Goal: Transaction & Acquisition: Purchase product/service

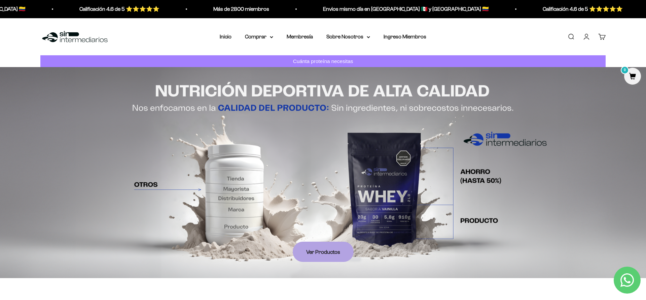
click at [588, 33] on link "Iniciar sesión" at bounding box center [586, 36] width 7 height 7
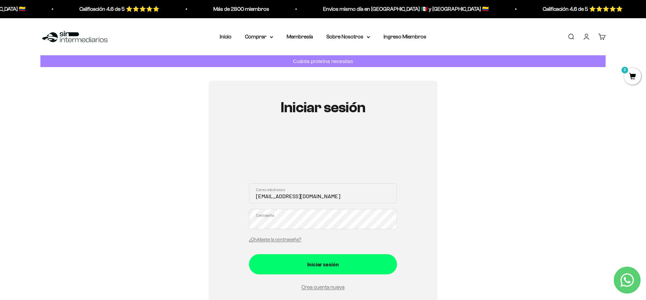
type input "yarias@gmail.com"
click at [323, 263] on button "Iniciar sesión" at bounding box center [323, 264] width 148 height 20
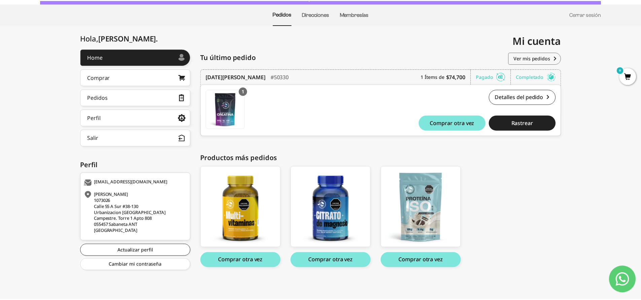
scroll to position [59, 0]
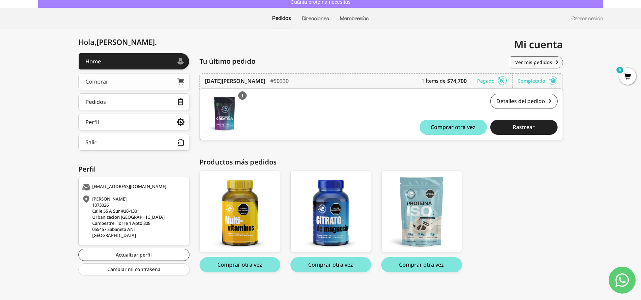
click at [145, 80] on link "Comprar" at bounding box center [133, 81] width 111 height 17
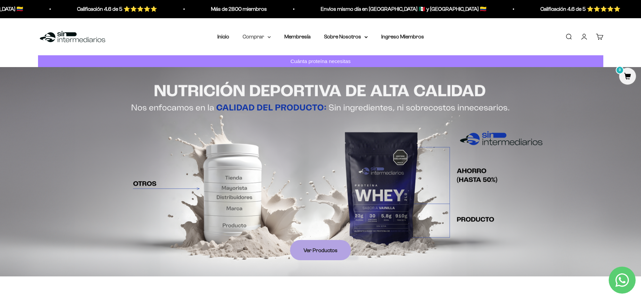
click at [265, 36] on summary "Comprar" at bounding box center [257, 36] width 28 height 9
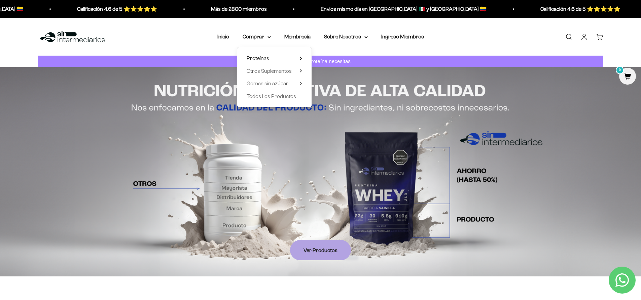
click at [278, 58] on summary "Proteínas" at bounding box center [275, 58] width 56 height 9
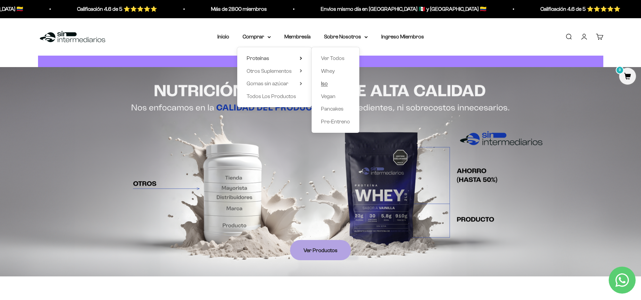
click at [322, 83] on span "Iso" at bounding box center [324, 83] width 7 height 6
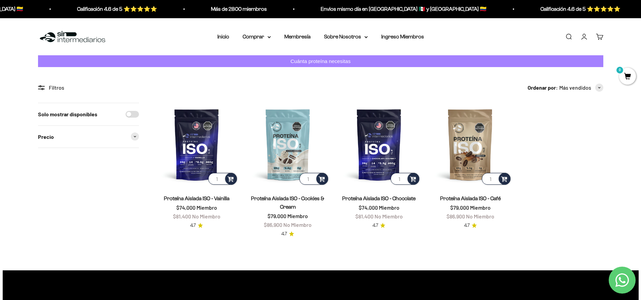
click at [474, 198] on link "Proteína Aislada ISO - Café" at bounding box center [470, 198] width 61 height 6
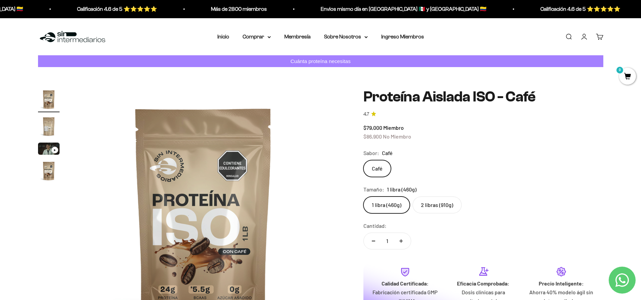
click at [446, 201] on label "2 libras (910g)" at bounding box center [437, 204] width 49 height 17
click at [364, 196] on input "2 libras (910g)" at bounding box center [363, 196] width 0 height 0
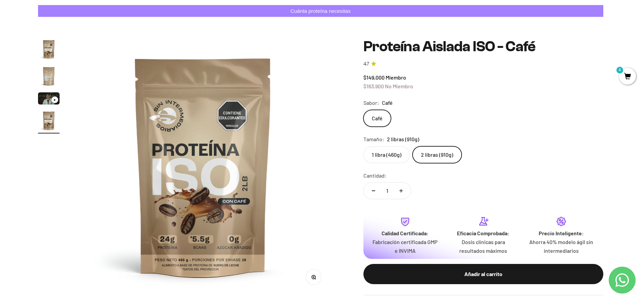
scroll to position [55, 0]
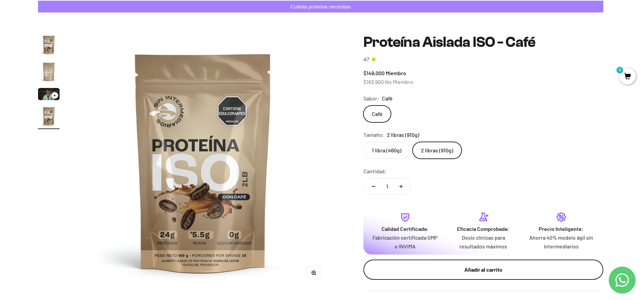
click at [488, 270] on button "Añadir al carrito" at bounding box center [484, 269] width 240 height 20
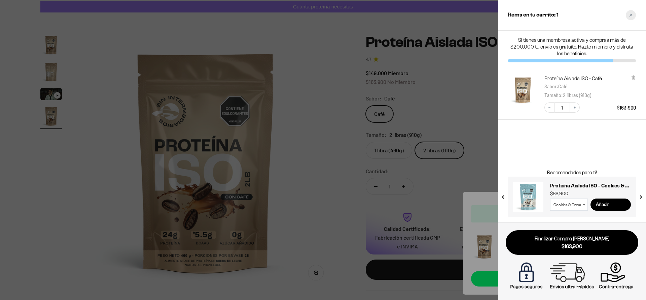
click at [631, 16] on icon "Close cart" at bounding box center [631, 14] width 3 height 3
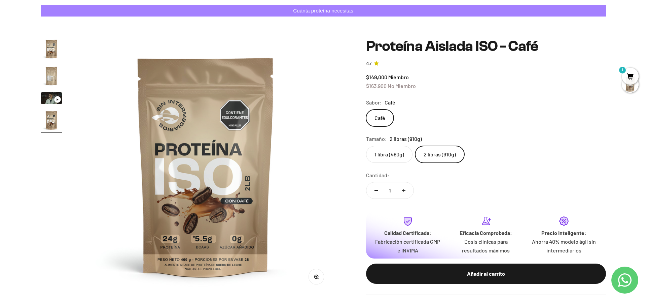
scroll to position [0, 0]
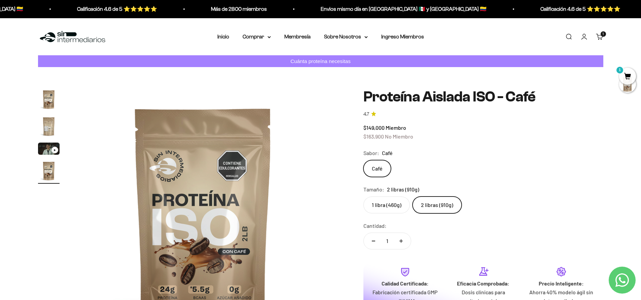
click at [570, 34] on link "Buscar" at bounding box center [568, 36] width 7 height 7
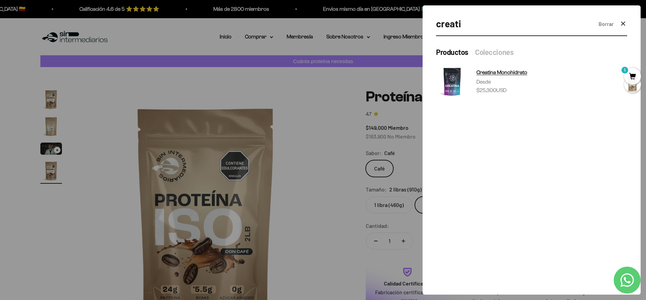
type input "creati"
click at [506, 73] on span "Creatina Monohidrato" at bounding box center [502, 72] width 51 height 6
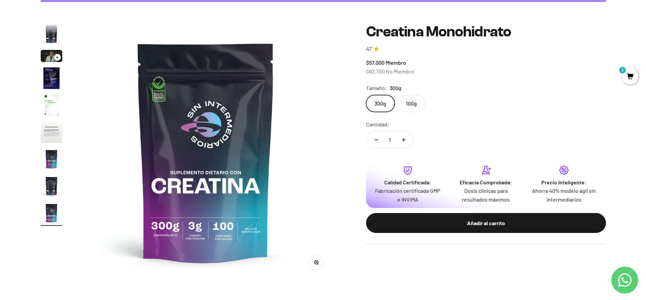
scroll to position [74, 0]
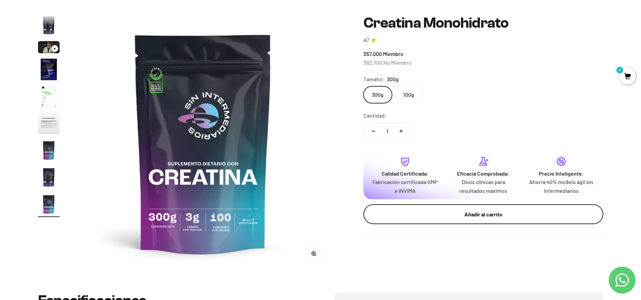
click at [472, 212] on div "Añadir al carrito" at bounding box center [483, 214] width 213 height 9
